Goal: Find specific page/section: Find specific page/section

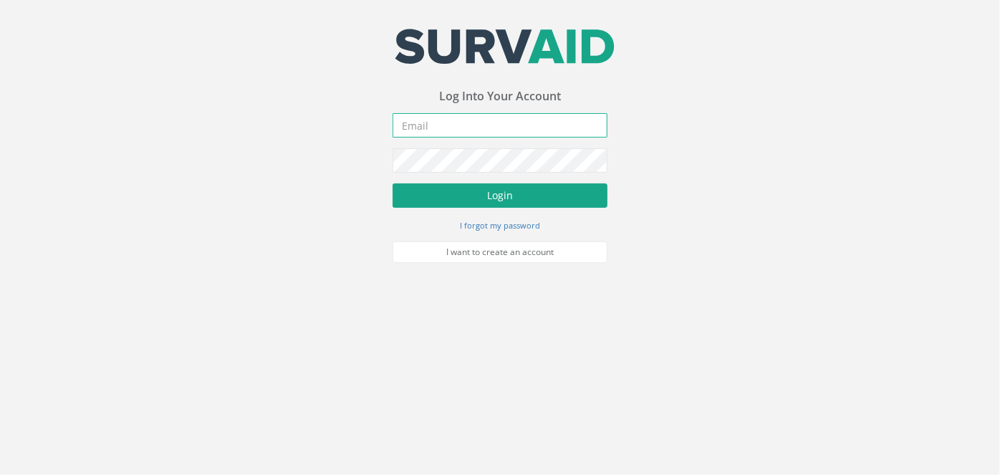
type input "[PERSON_NAME][EMAIL_ADDRESS][PERSON_NAME][DOMAIN_NAME]"
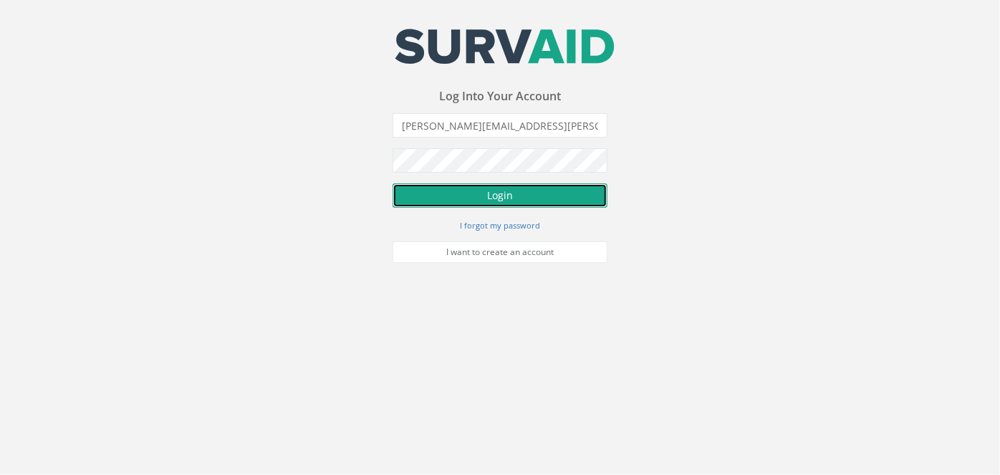
click at [493, 187] on button "Login" at bounding box center [500, 195] width 215 height 24
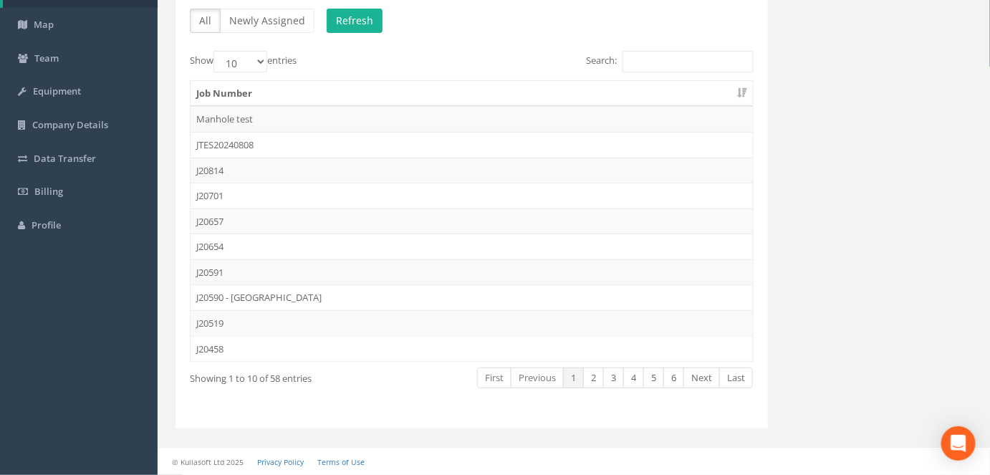
scroll to position [113, 0]
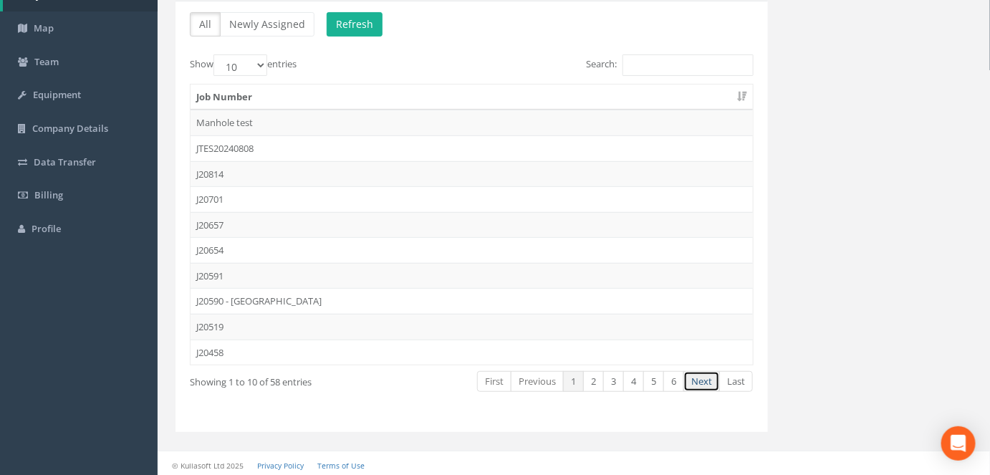
click at [704, 371] on link "Next" at bounding box center [702, 381] width 37 height 21
click at [711, 376] on link "Next" at bounding box center [702, 381] width 37 height 21
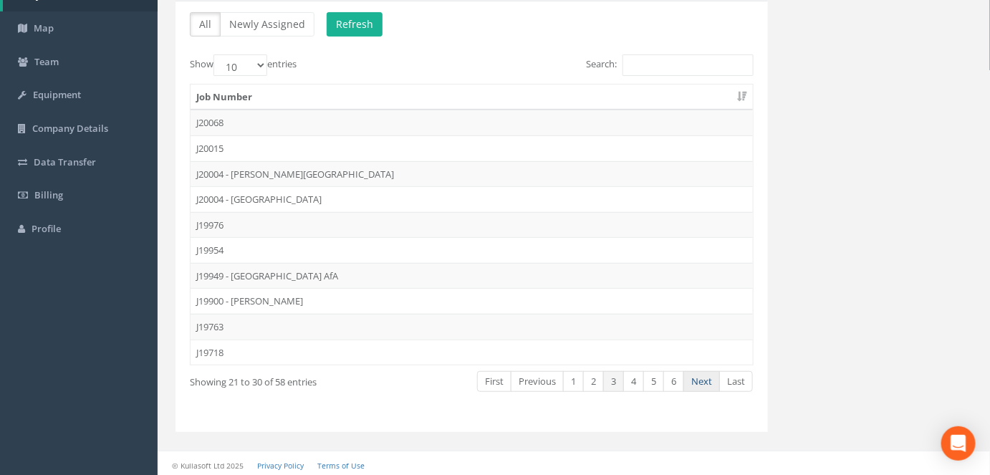
click at [707, 376] on link "Next" at bounding box center [702, 381] width 37 height 21
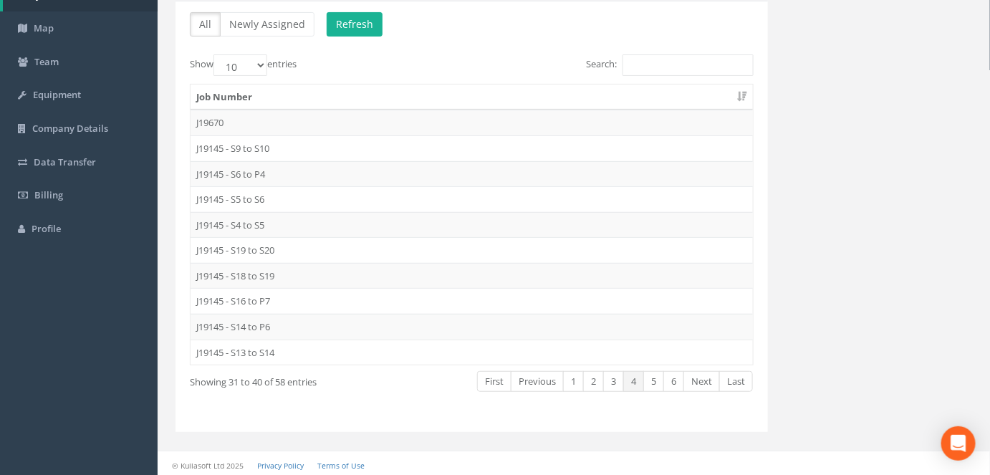
click at [707, 376] on link "Next" at bounding box center [702, 381] width 37 height 21
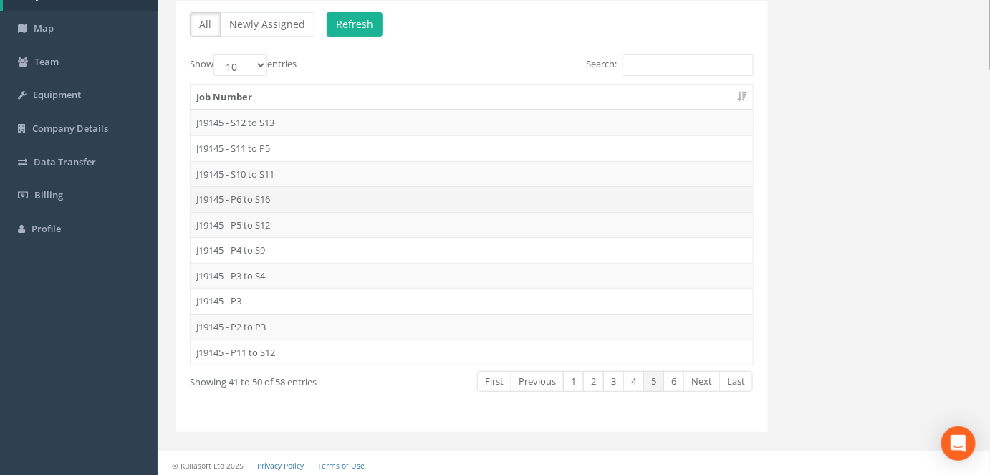
click at [268, 198] on td "J19145 - P6 to S16" at bounding box center [472, 199] width 563 height 26
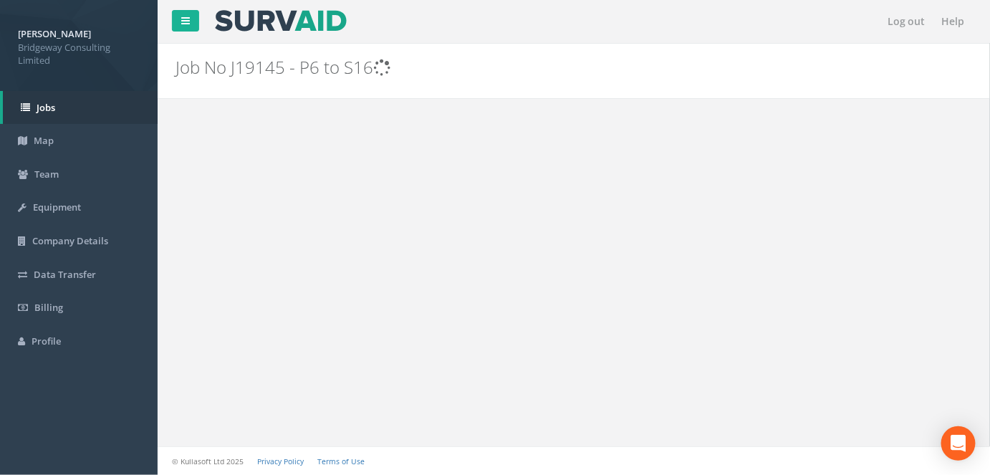
scroll to position [0, 0]
